Goal: Navigation & Orientation: Find specific page/section

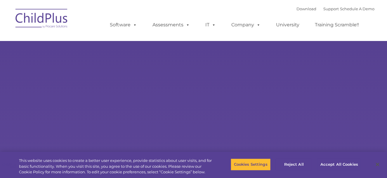
select select "MEDIUM"
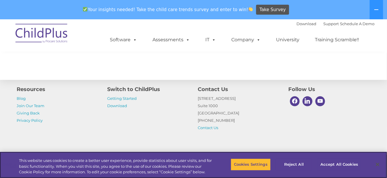
scroll to position [704, 0]
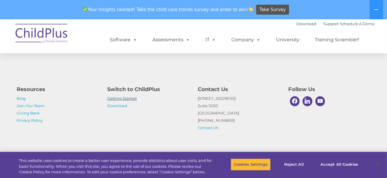
click at [124, 99] on link "Getting Started" at bounding box center [123, 98] width 30 height 5
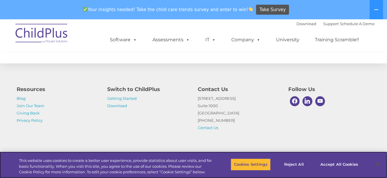
scroll to position [968, 0]
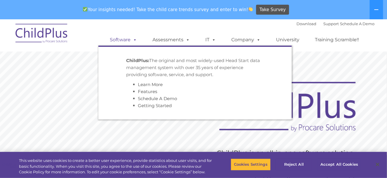
click at [132, 39] on span at bounding box center [134, 40] width 6 height 6
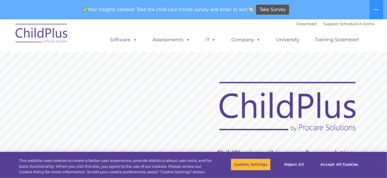
click at [132, 39] on span at bounding box center [134, 40] width 6 height 6
